Goal: Task Accomplishment & Management: Manage account settings

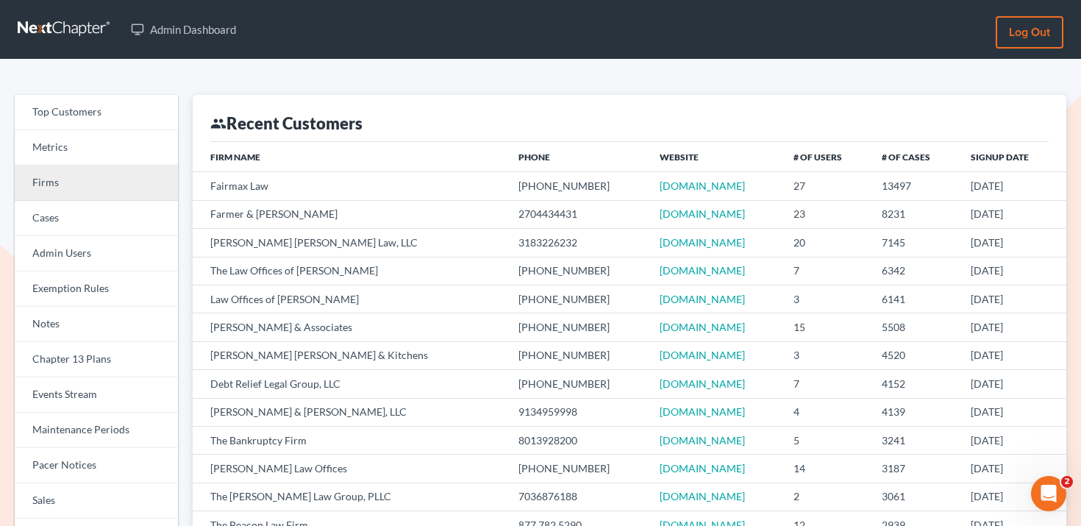
click at [106, 181] on link "Firms" at bounding box center [96, 182] width 163 height 35
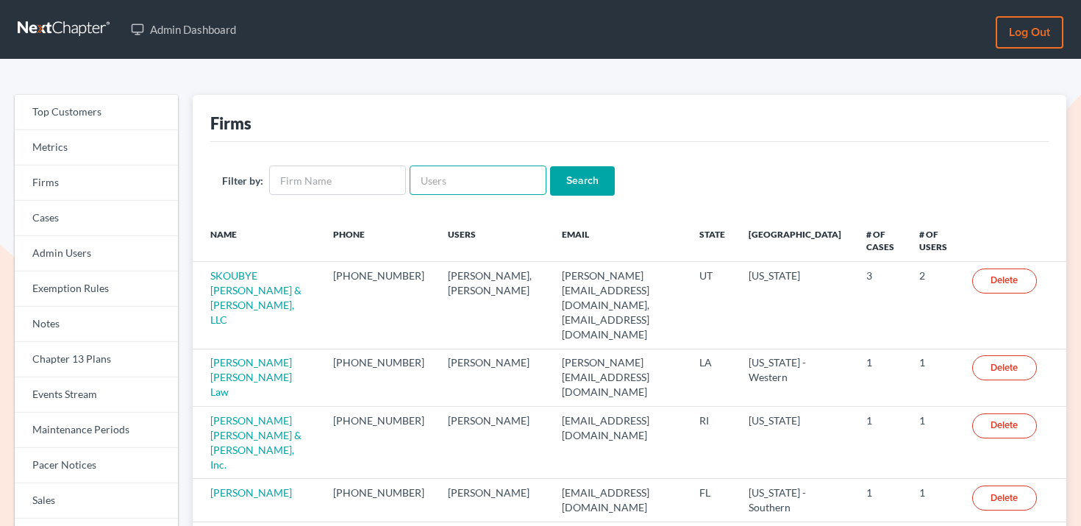
click at [467, 178] on input "text" at bounding box center [478, 179] width 137 height 29
paste input "[EMAIL_ADDRESS][DOMAIN_NAME]"
type input "[EMAIL_ADDRESS][DOMAIN_NAME]"
click at [556, 178] on input "Search" at bounding box center [582, 180] width 65 height 29
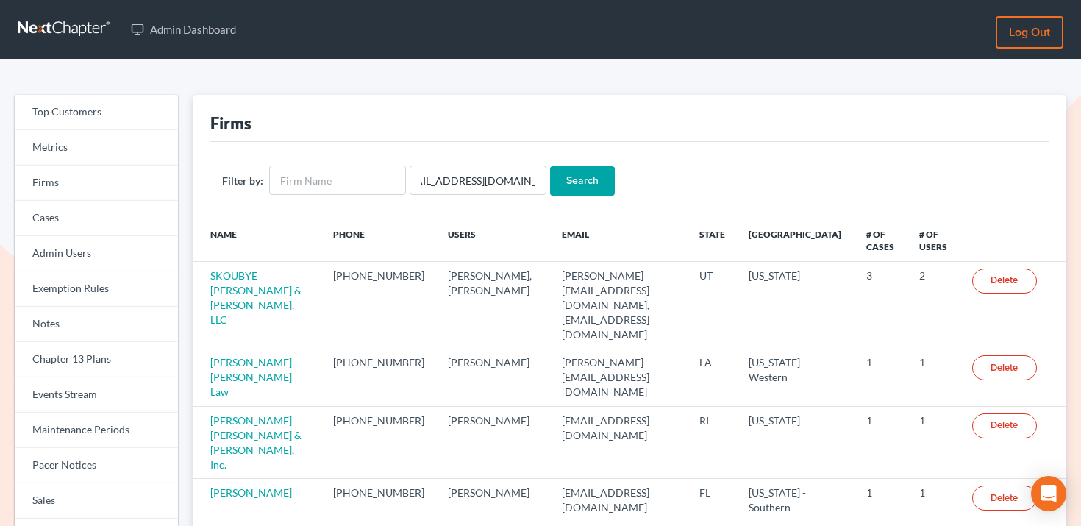
scroll to position [0, 0]
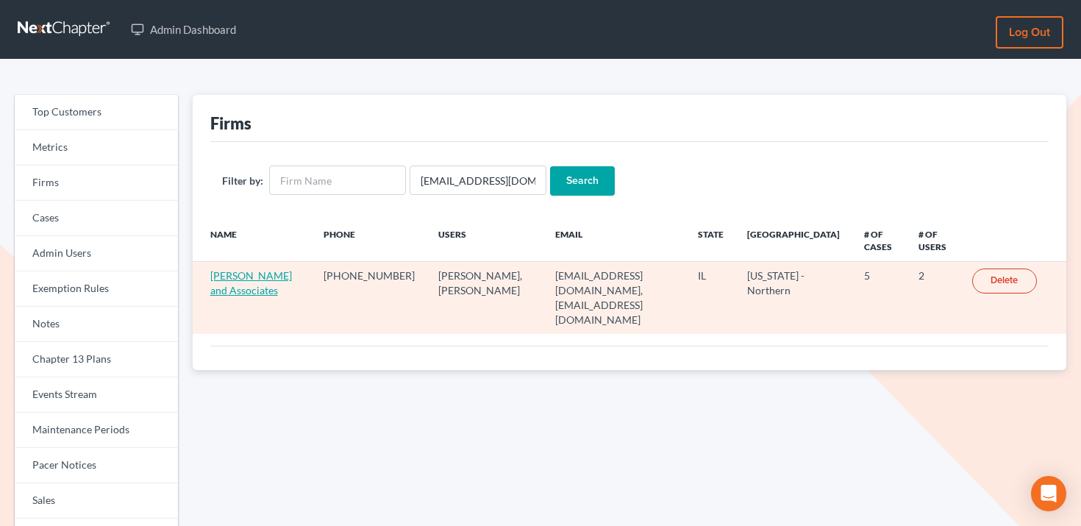
click at [235, 276] on link "[PERSON_NAME] and Associates" at bounding box center [251, 282] width 82 height 27
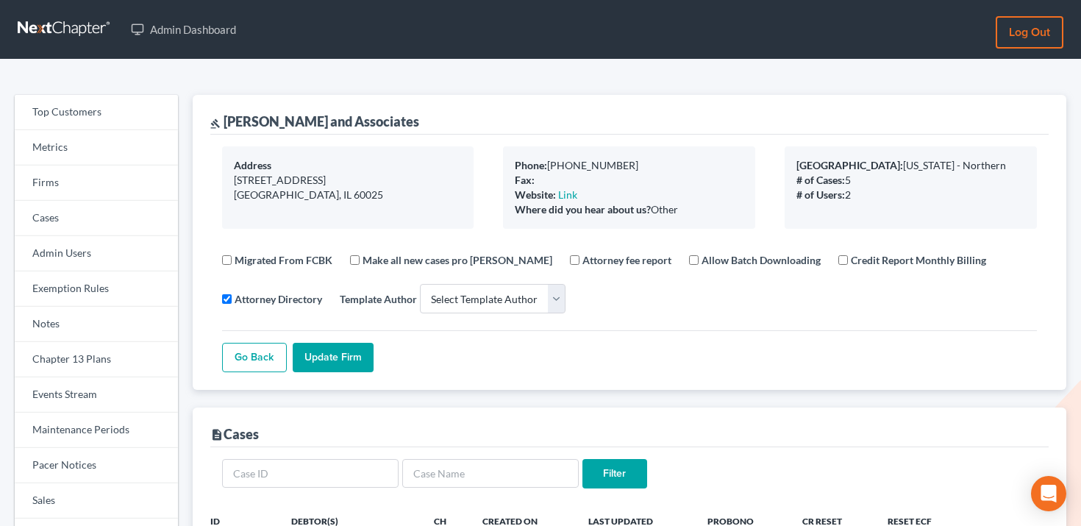
select select
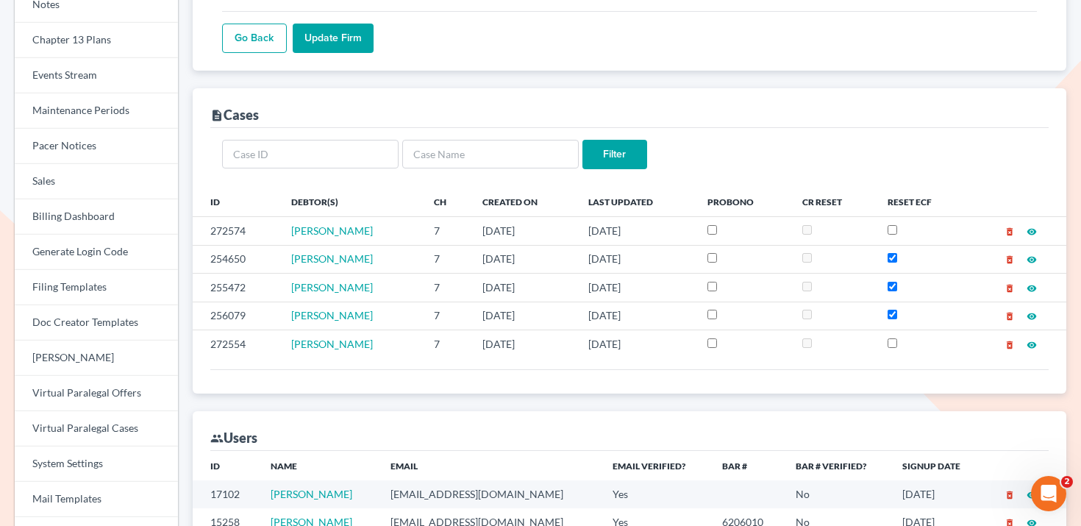
scroll to position [340, 0]
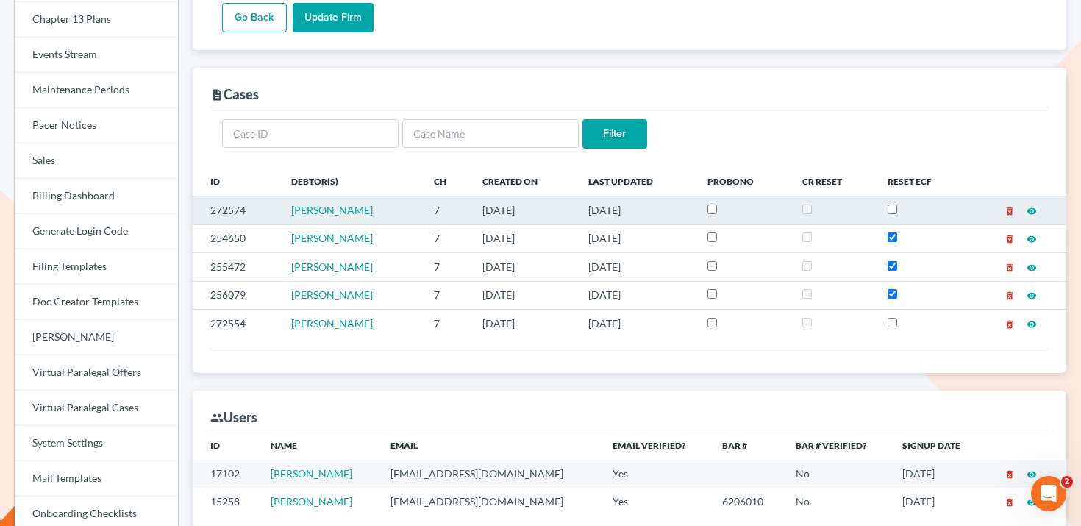
click at [237, 205] on td "272574" at bounding box center [236, 210] width 87 height 28
copy td "272574"
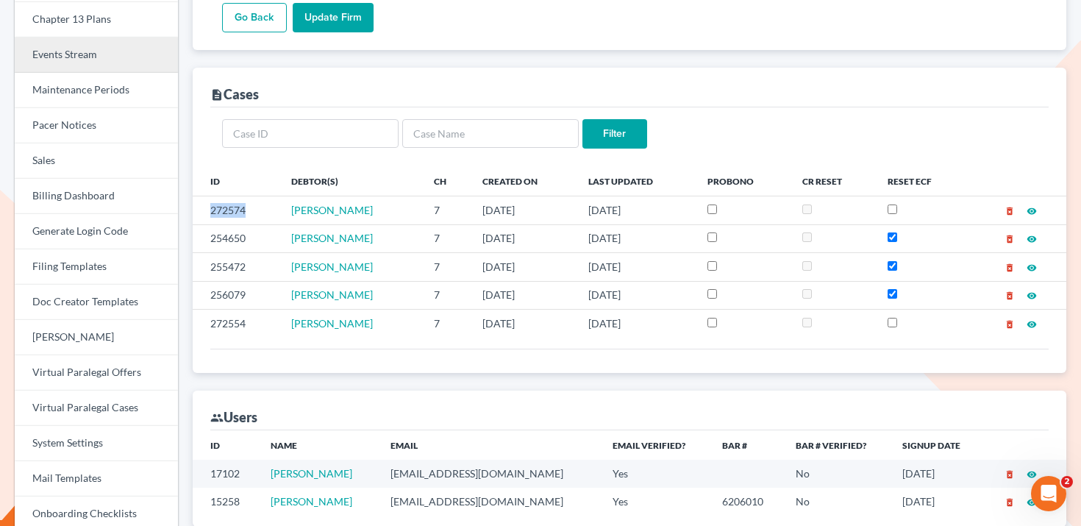
click at [110, 49] on link "Events Stream" at bounding box center [96, 54] width 163 height 35
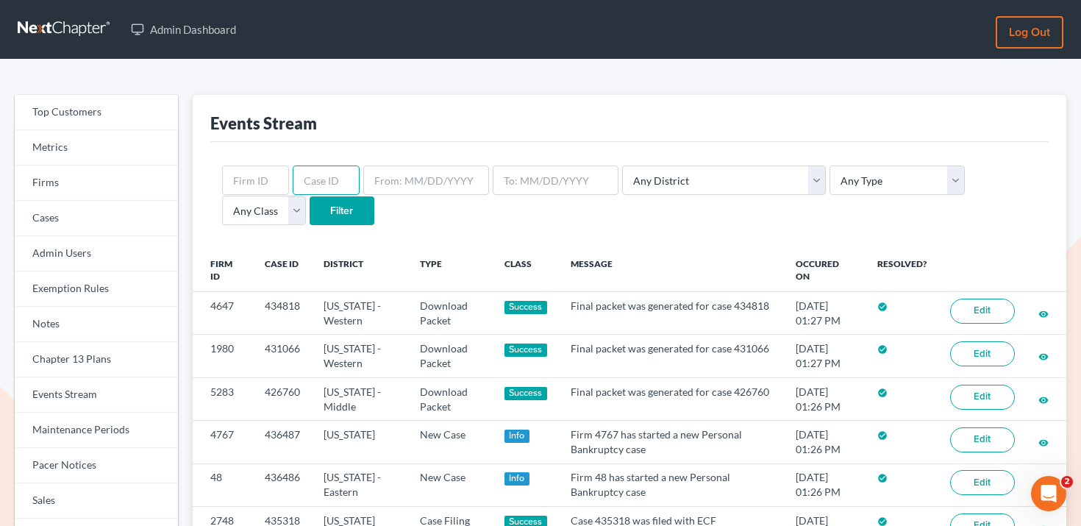
click at [315, 171] on input "text" at bounding box center [326, 179] width 67 height 29
paste input "272574"
type input "272574"
click at [310, 208] on input "Filter" at bounding box center [342, 210] width 65 height 29
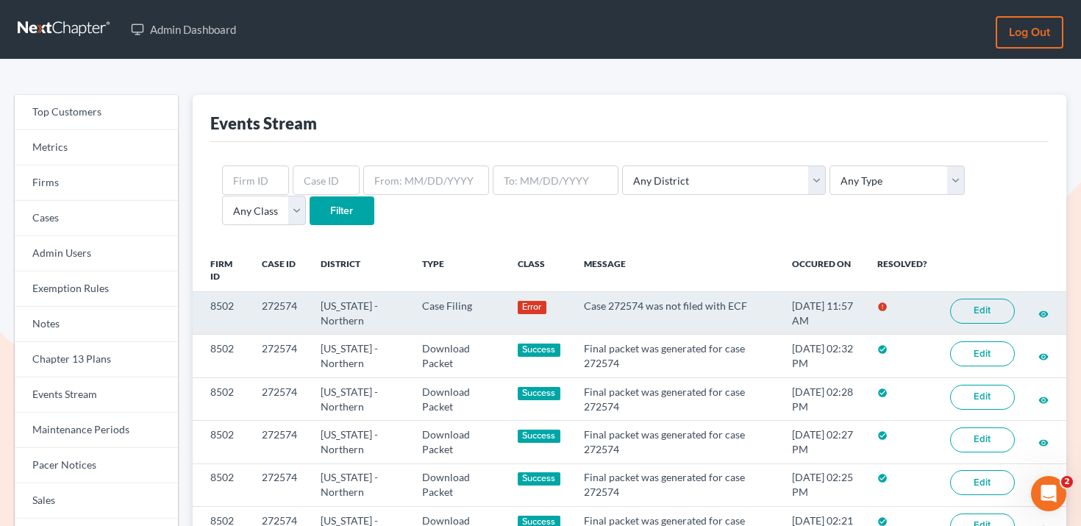
click at [975, 307] on link "Edit" at bounding box center [982, 310] width 65 height 25
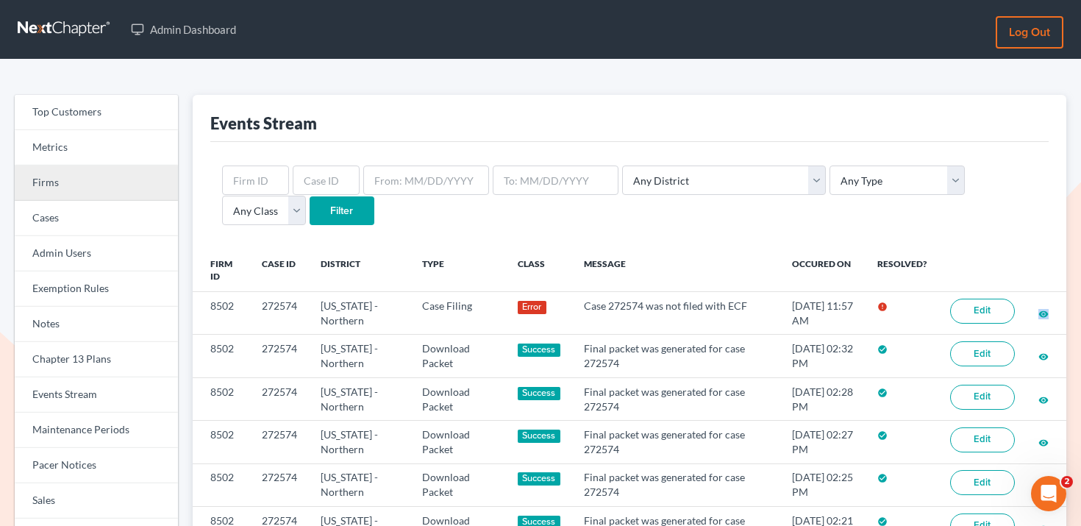
click at [90, 187] on link "Firms" at bounding box center [96, 182] width 163 height 35
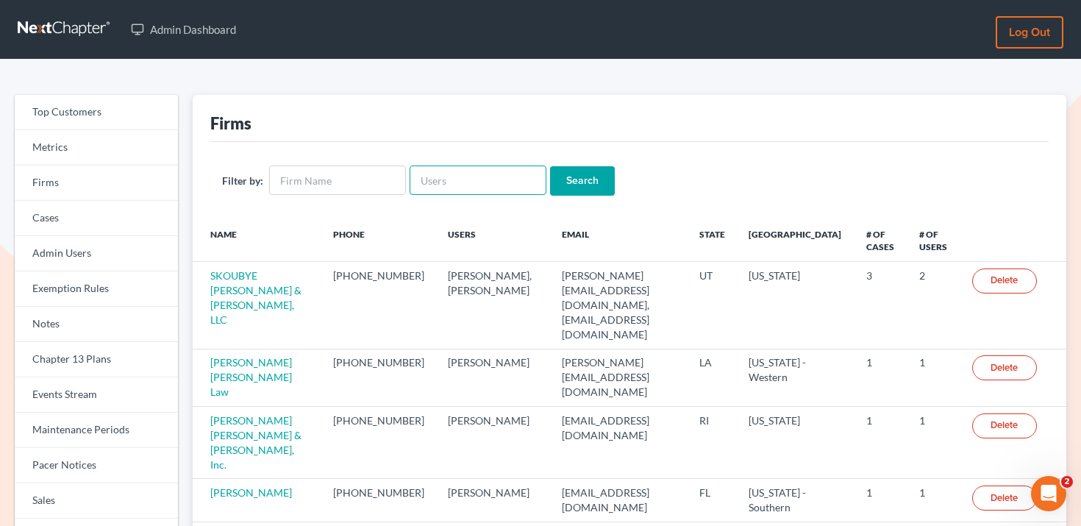
click at [454, 168] on input "text" at bounding box center [478, 179] width 137 height 29
paste input "[EMAIL_ADDRESS][DOMAIN_NAME]"
type input "[EMAIL_ADDRESS][DOMAIN_NAME]"
click at [559, 179] on input "Search" at bounding box center [582, 180] width 65 height 29
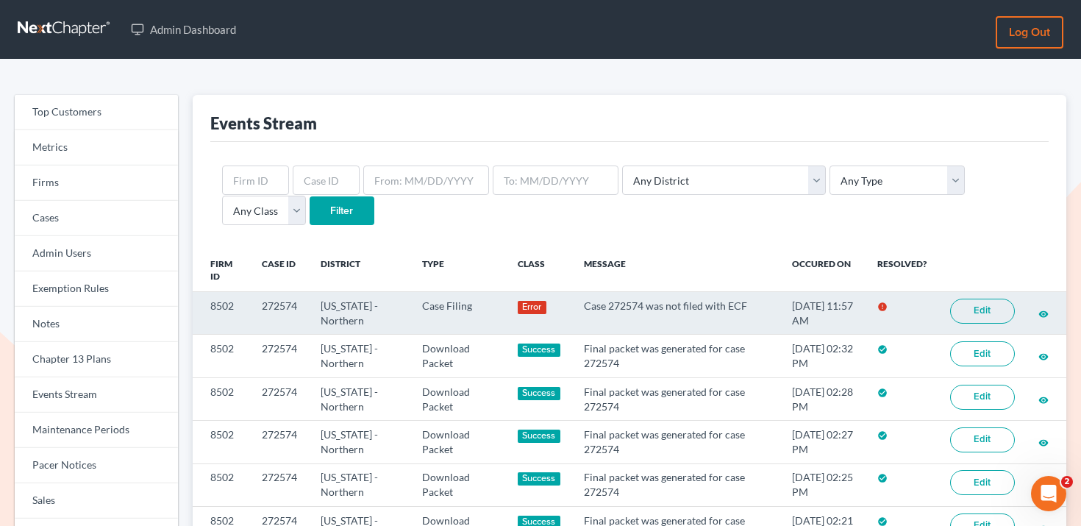
click at [283, 309] on td "272574" at bounding box center [279, 313] width 59 height 43
copy td "272574"
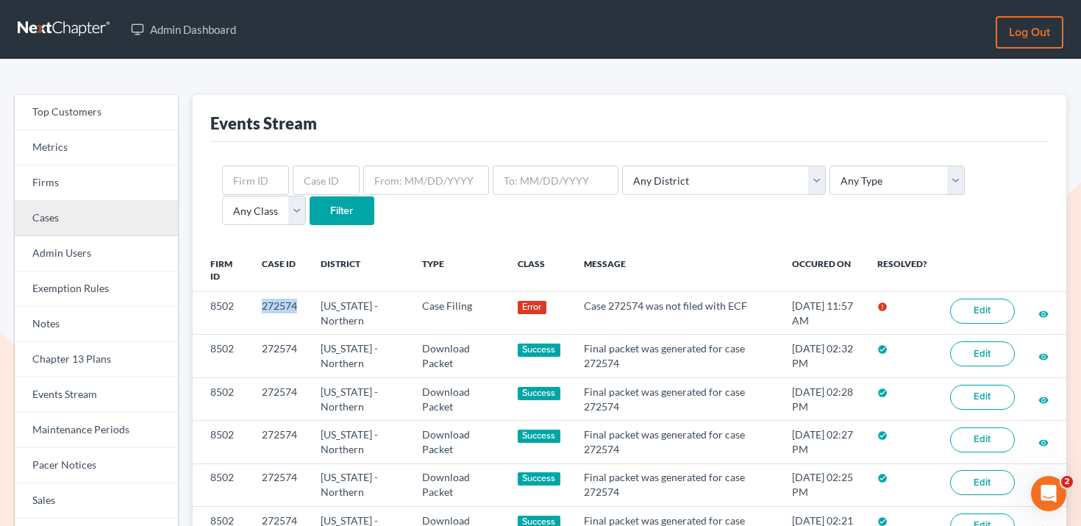
click at [105, 221] on link "Cases" at bounding box center [96, 218] width 163 height 35
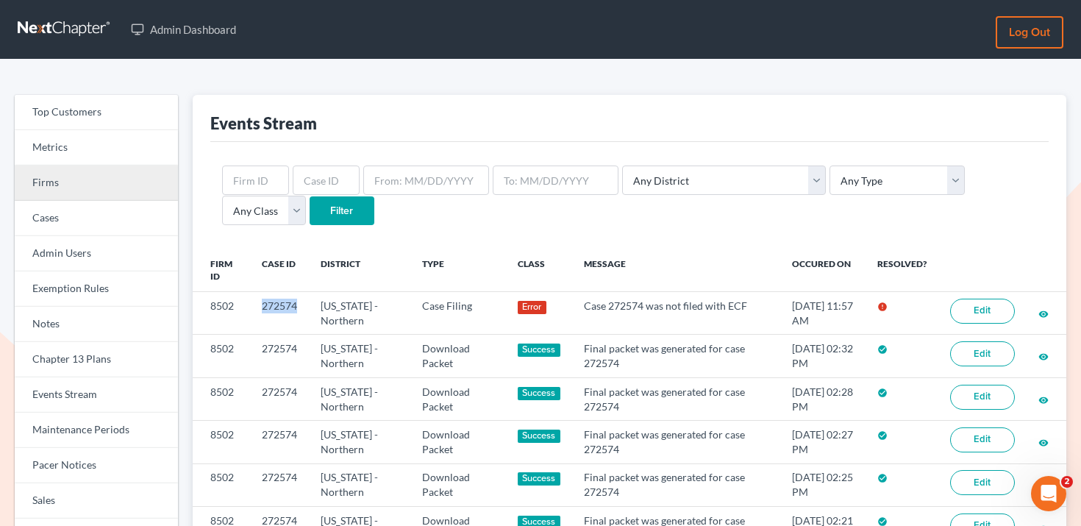
click at [110, 186] on link "Firms" at bounding box center [96, 182] width 163 height 35
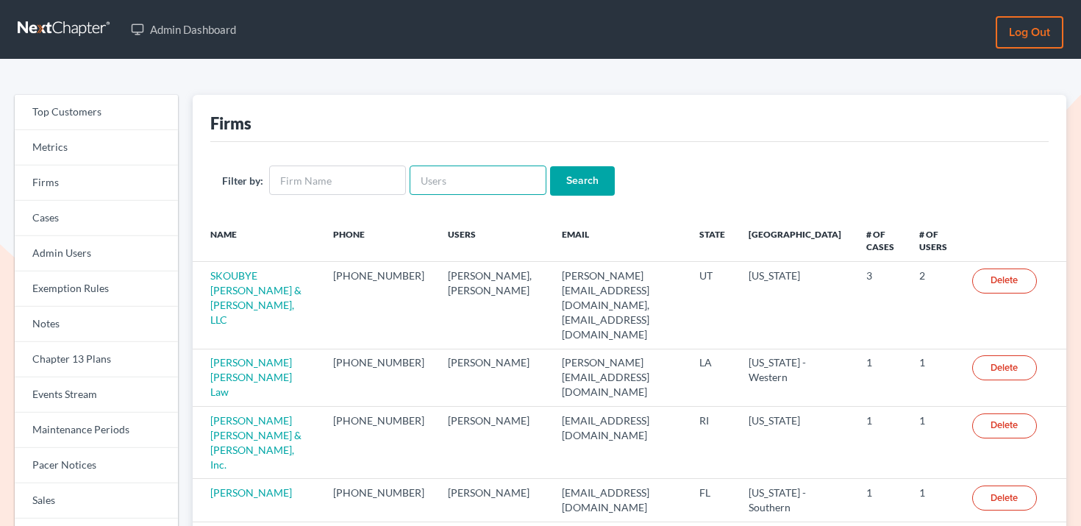
click at [412, 183] on input "text" at bounding box center [478, 179] width 137 height 29
paste input "[EMAIL_ADDRESS][DOMAIN_NAME]"
type input "ani@gorginianlaw.com"
click at [574, 162] on div "Filter by: ani@gorginianlaw.com Search" at bounding box center [629, 180] width 838 height 77
click at [573, 172] on input "Search" at bounding box center [582, 180] width 65 height 29
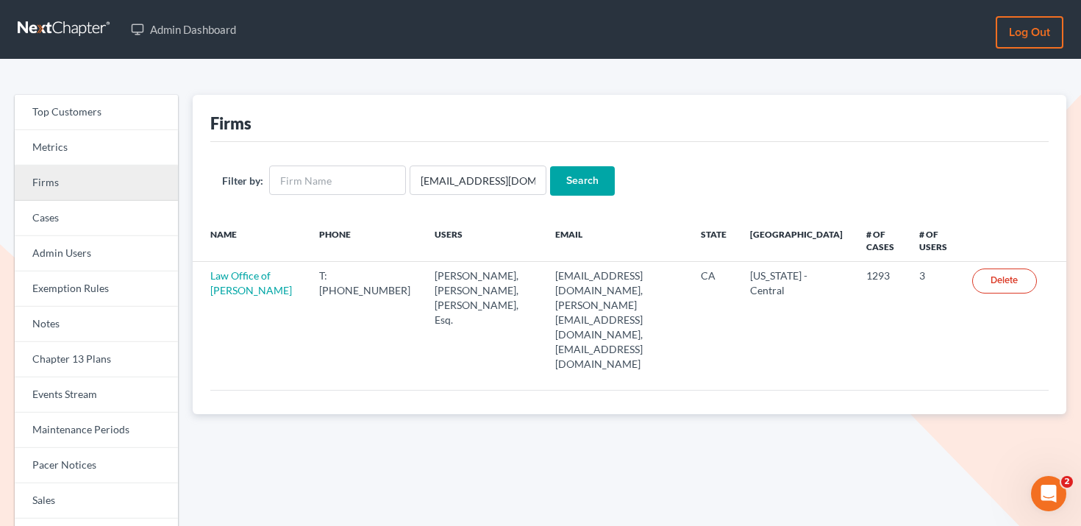
click at [117, 176] on link "Firms" at bounding box center [96, 182] width 163 height 35
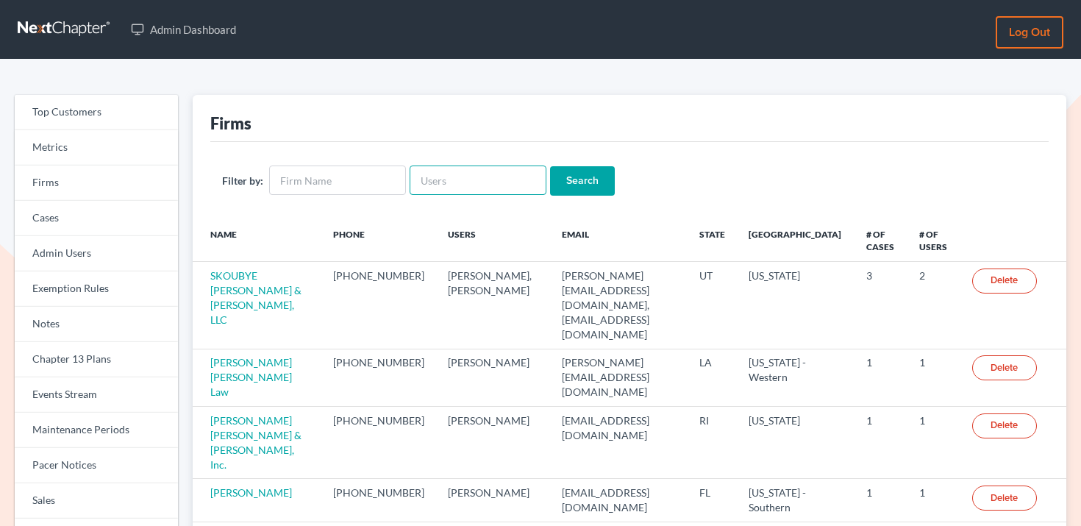
click at [469, 182] on input "text" at bounding box center [478, 179] width 137 height 29
paste input "[EMAIL_ADDRESS][DOMAIN_NAME]"
type input "[EMAIL_ADDRESS][DOMAIN_NAME]"
click at [559, 173] on input "Search" at bounding box center [582, 180] width 65 height 29
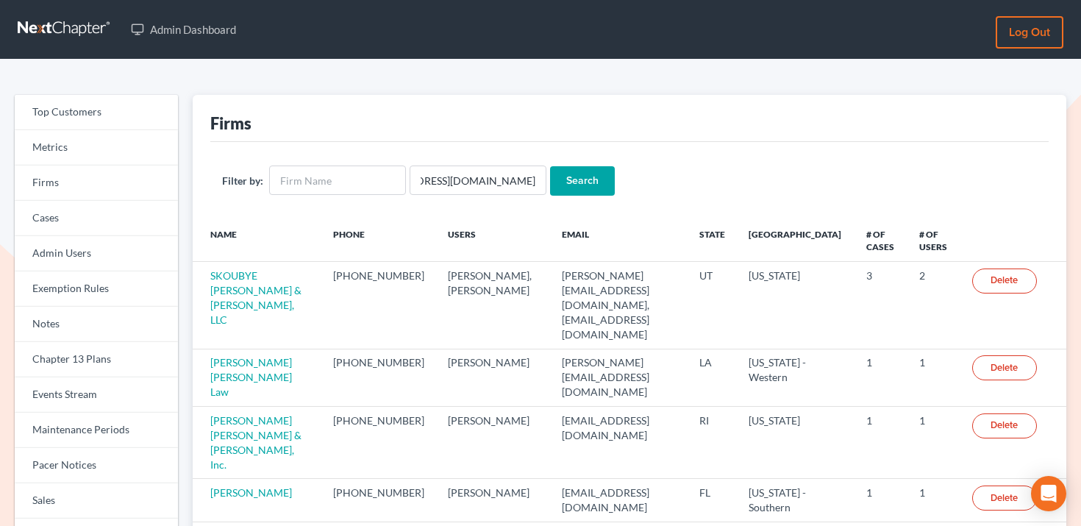
scroll to position [0, 0]
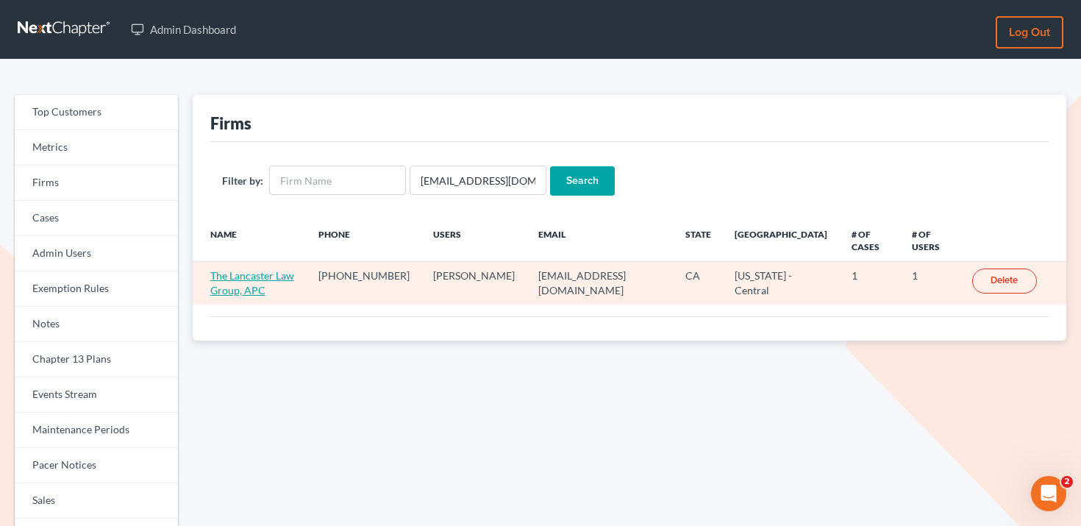
click at [231, 276] on link "The Lancaster Law Group, APC" at bounding box center [252, 282] width 84 height 27
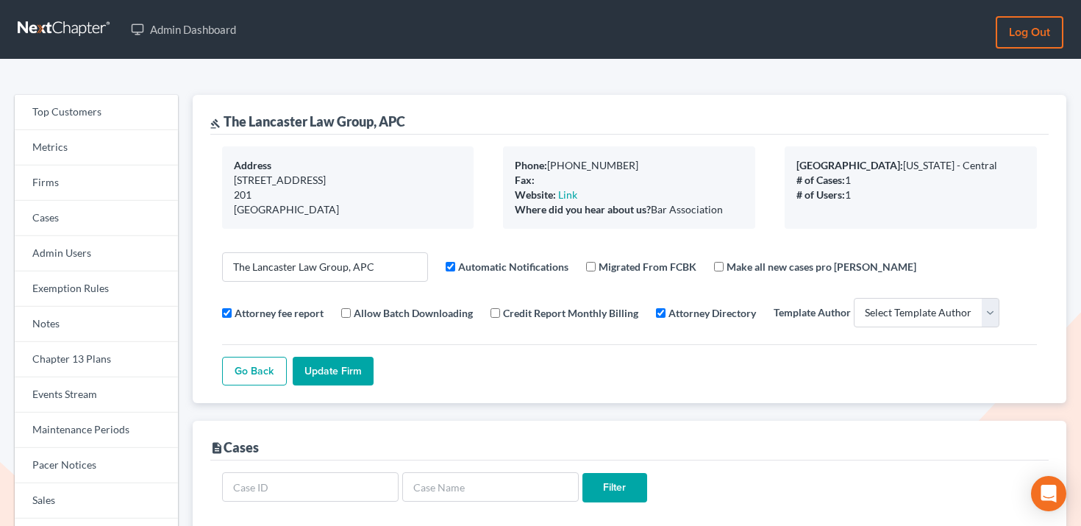
select select
click at [104, 179] on link "Firms" at bounding box center [96, 182] width 163 height 35
